Goal: Task Accomplishment & Management: Manage account settings

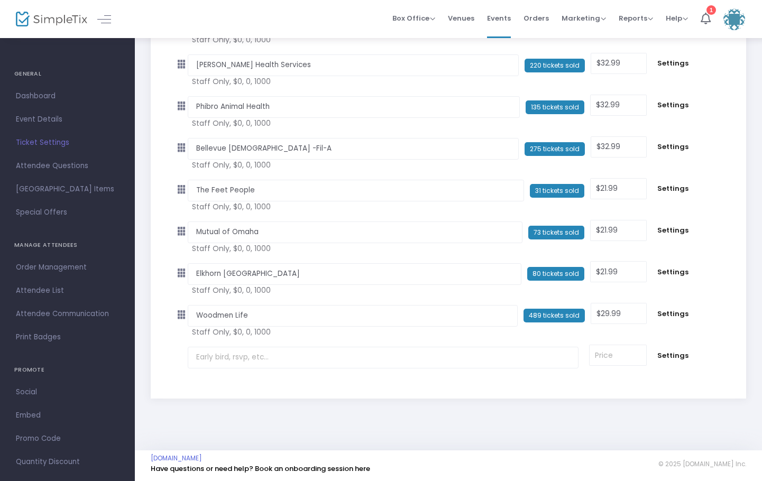
scroll to position [4628, 0]
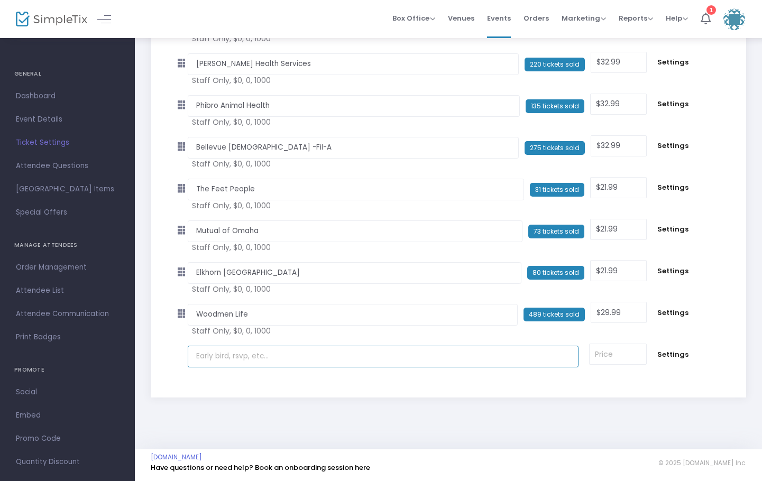
click at [207, 360] on input "text" at bounding box center [383, 357] width 391 height 22
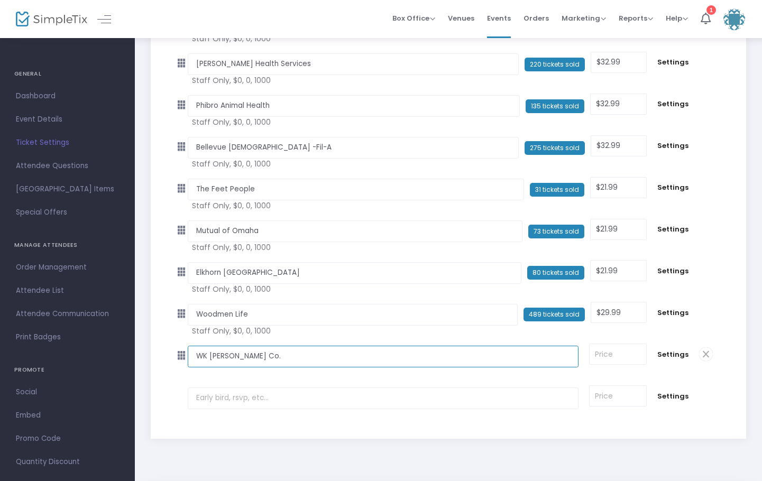
type input "WK [PERSON_NAME] Co."
click at [604, 355] on input at bounding box center [618, 354] width 57 height 20
type input "18.99"
click at [666, 352] on span "Settings" at bounding box center [672, 355] width 31 height 11
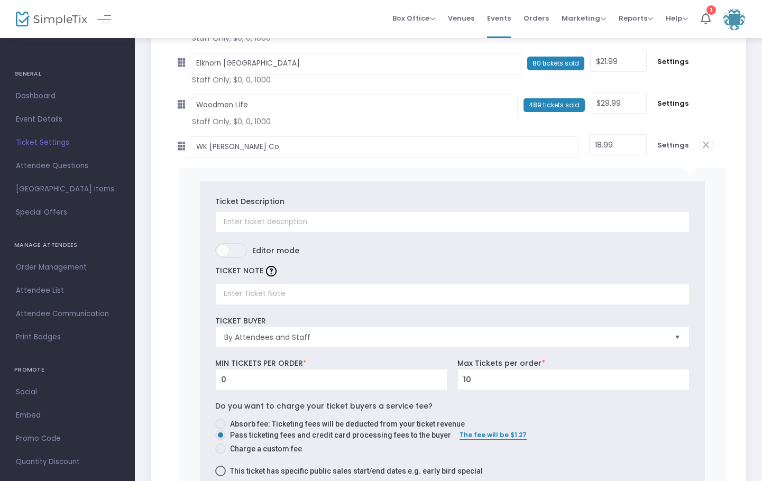
scroll to position [4840, 0]
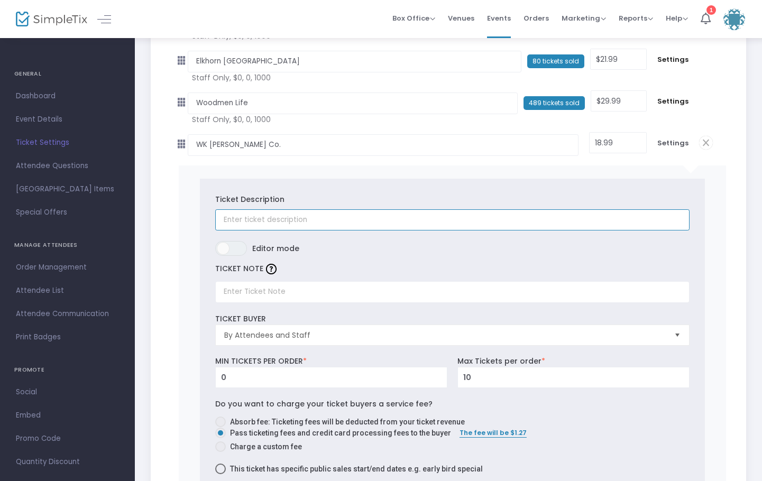
click at [230, 226] on input "text" at bounding box center [452, 220] width 474 height 22
type input "WK [PERSON_NAME] Co."
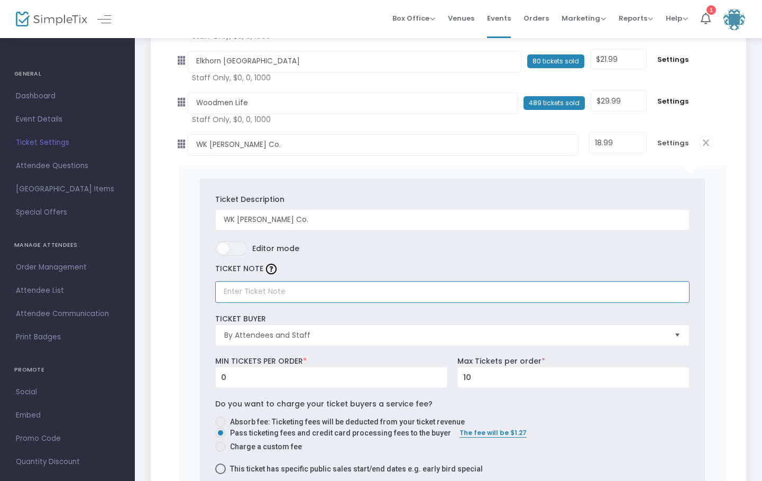
click at [227, 292] on input "text" at bounding box center [452, 292] width 474 height 22
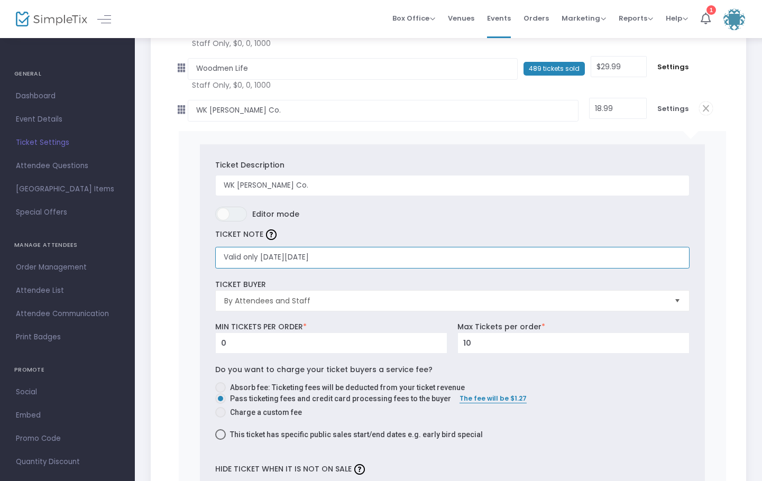
scroll to position [4892, 0]
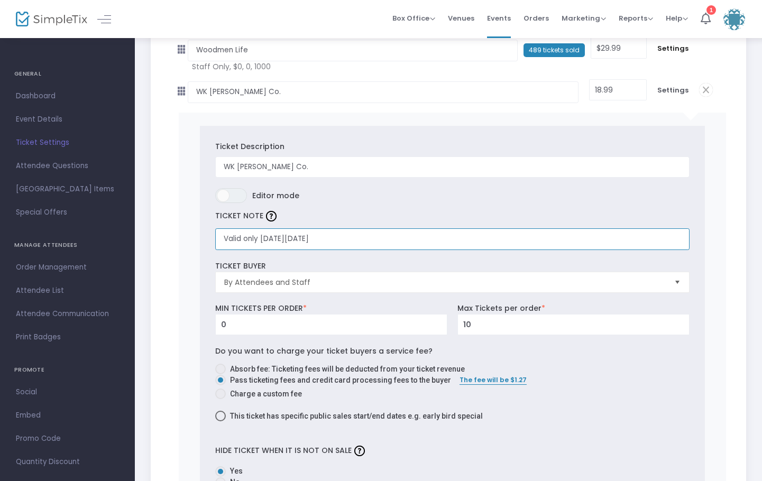
type input "Valid only [DATE][DATE]"
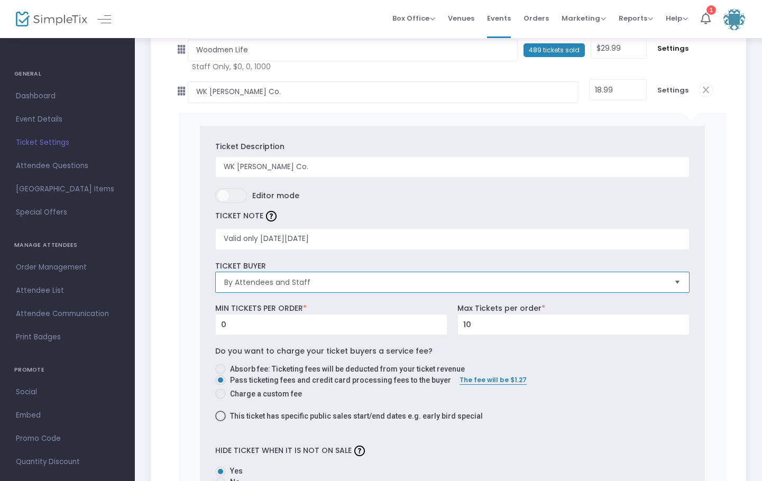
click at [315, 278] on span "By Attendees and Staff" at bounding box center [445, 282] width 442 height 11
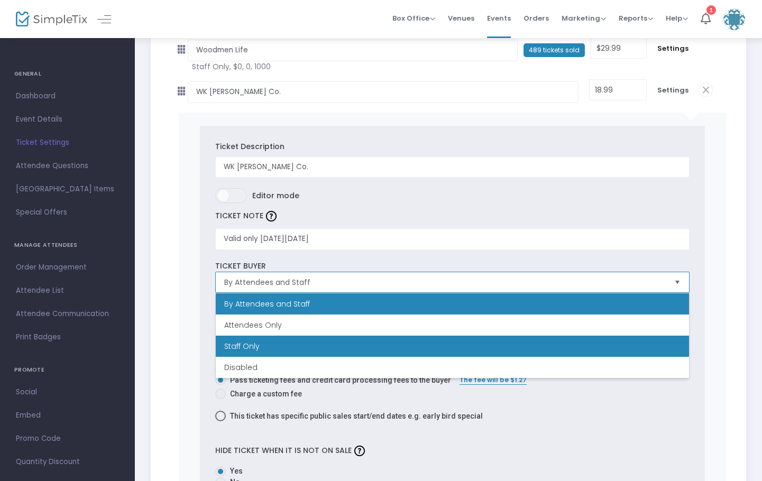
click at [284, 347] on li "Staff Only" at bounding box center [452, 346] width 473 height 21
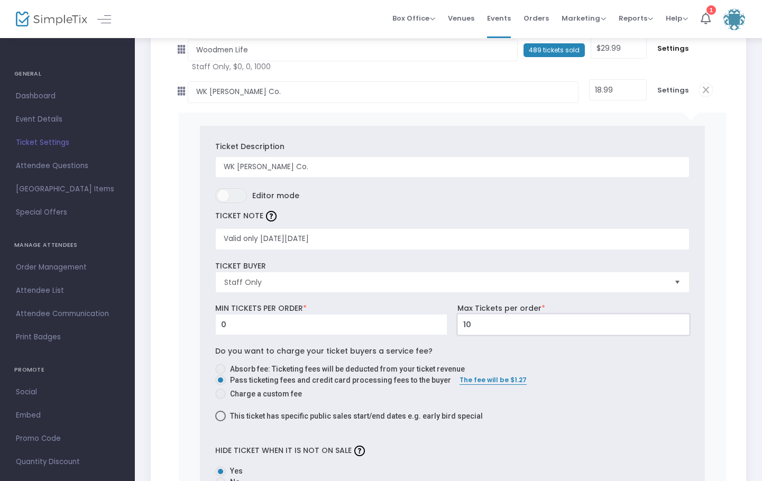
click at [483, 329] on input "10" at bounding box center [573, 325] width 231 height 20
type input "1000"
click at [225, 366] on span at bounding box center [220, 369] width 11 height 11
click at [221, 374] on input "Absorb fee: Ticketing fees will be deducted from your ticket revenue" at bounding box center [220, 374] width 1 height 1
radio input "true"
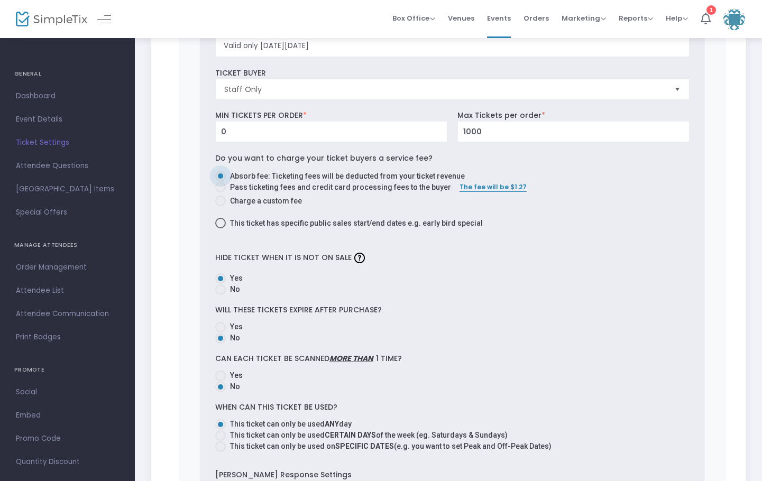
scroll to position [5104, 0]
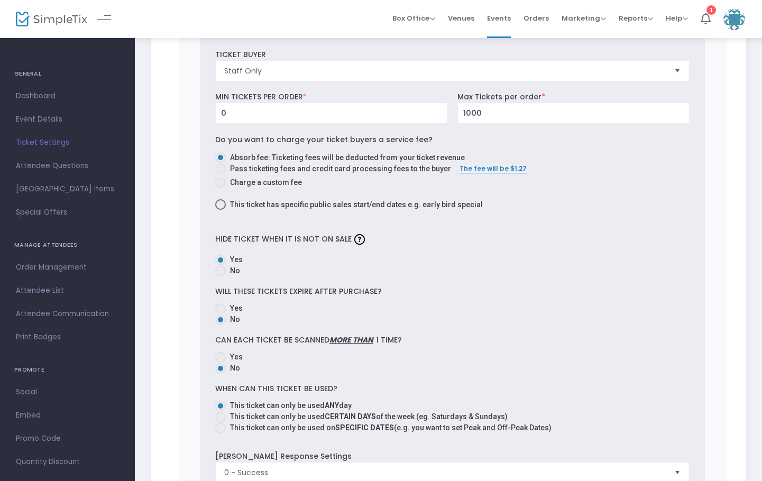
click at [226, 309] on span "Yes" at bounding box center [234, 308] width 17 height 11
click at [221, 314] on input "Yes" at bounding box center [220, 314] width 1 height 1
radio input "true"
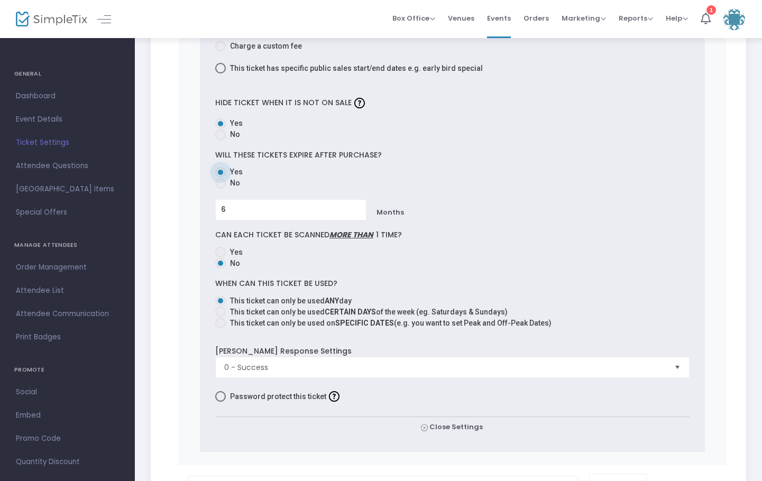
scroll to position [5263, 0]
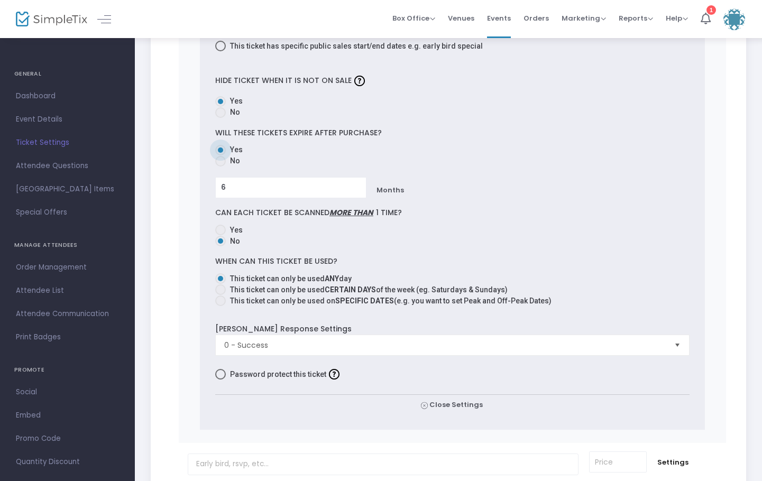
click at [221, 302] on span at bounding box center [220, 301] width 11 height 11
click at [221, 306] on input "This ticket can only be used on SPECIFIC DATES (e.g. you want to set Peak and O…" at bounding box center [220, 306] width 1 height 1
radio input "true"
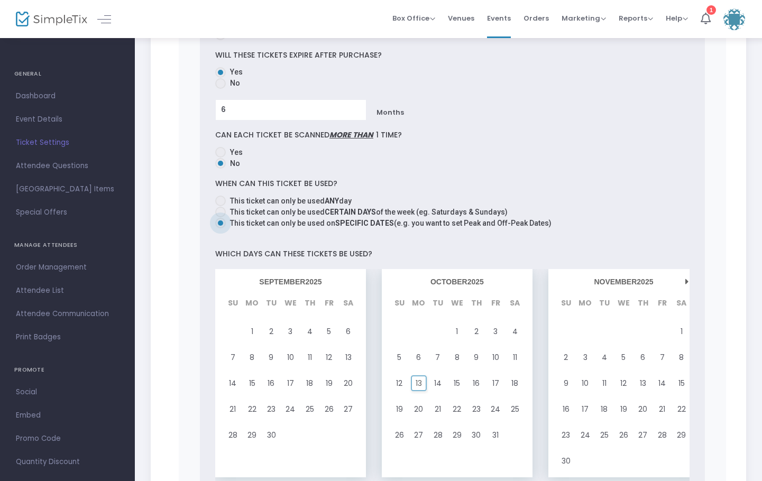
scroll to position [5368, 0]
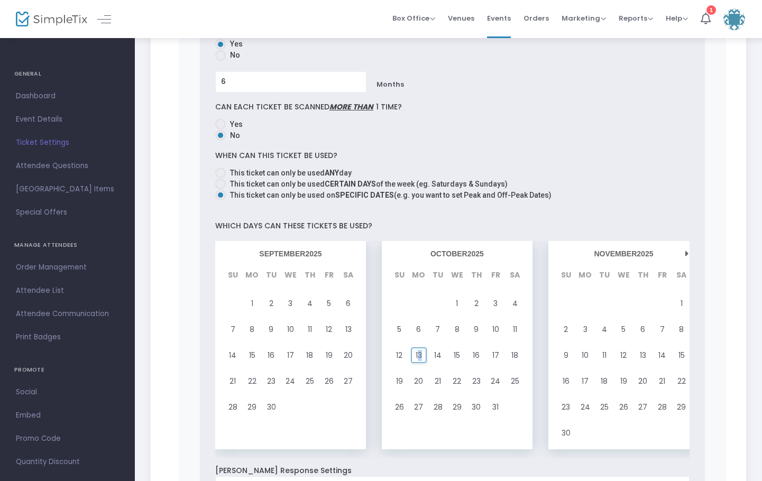
click at [419, 357] on span "13" at bounding box center [419, 355] width 6 height 14
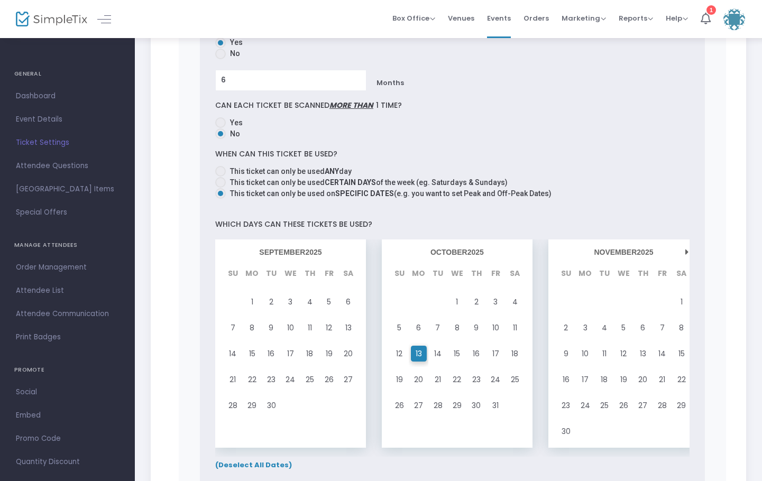
scroll to position [5580, 0]
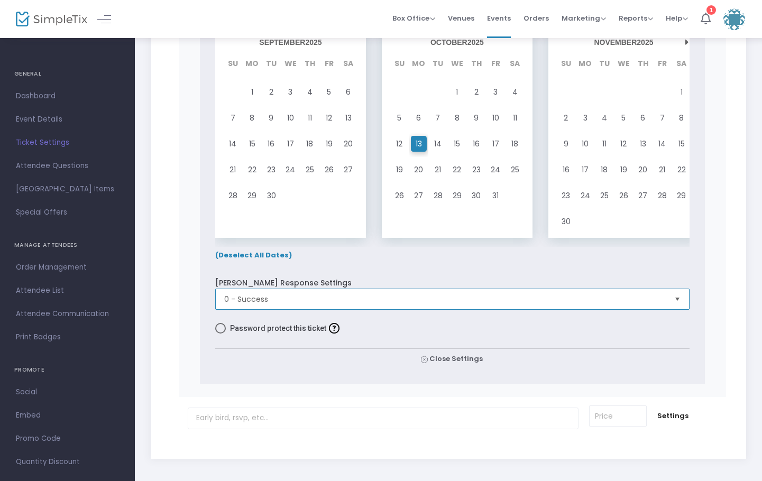
click at [272, 300] on span "0 - Success" at bounding box center [445, 299] width 442 height 11
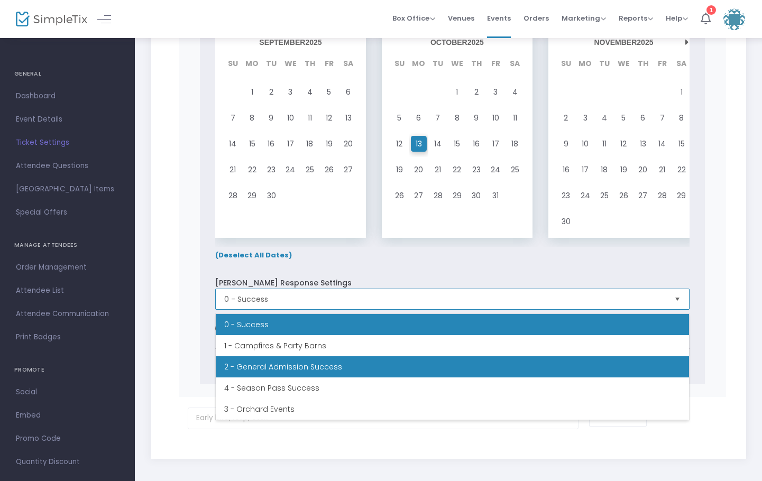
click at [310, 361] on li "2 - General Admission Success" at bounding box center [452, 366] width 473 height 21
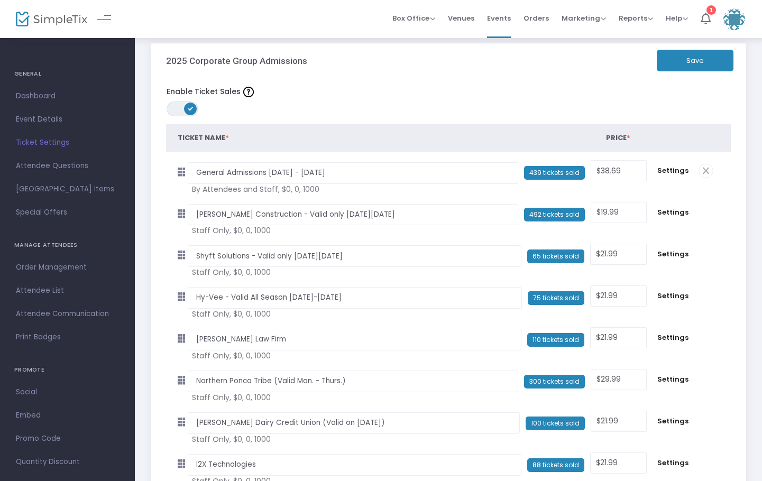
scroll to position [0, 0]
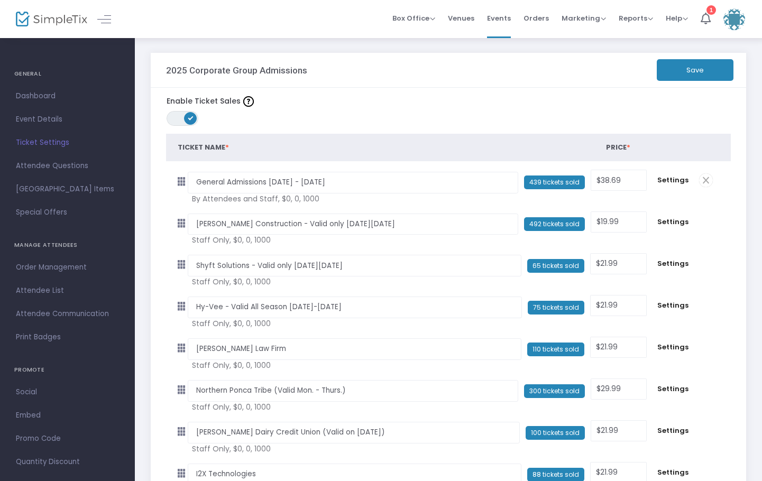
click at [677, 67] on button "Save" at bounding box center [695, 70] width 77 height 22
